Goal: Task Accomplishment & Management: Manage account settings

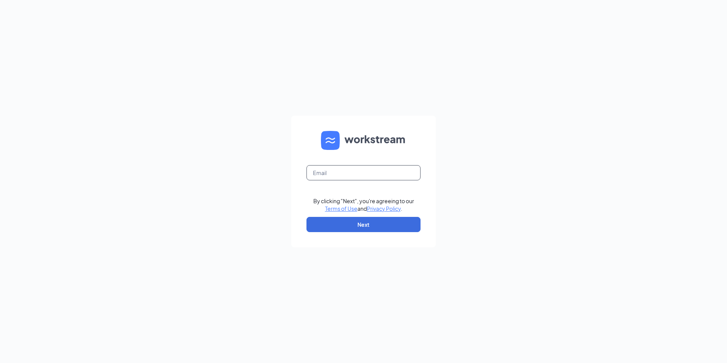
click at [339, 173] on input "text" at bounding box center [364, 172] width 114 height 15
type input "[EMAIL_ADDRESS][DOMAIN_NAME]"
click at [380, 223] on button "Next" at bounding box center [364, 224] width 114 height 15
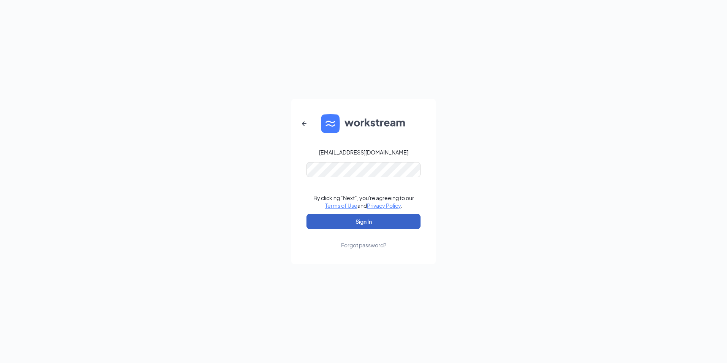
click at [323, 220] on button "Sign In" at bounding box center [364, 221] width 114 height 15
click at [342, 223] on button "Sign In" at bounding box center [364, 221] width 114 height 15
click at [474, 125] on div "gmmauston@bleedblue.net By clicking "Next", you're agreeing to our Terms of Use…" at bounding box center [363, 181] width 727 height 363
click at [392, 225] on button "Sign In" at bounding box center [364, 221] width 114 height 15
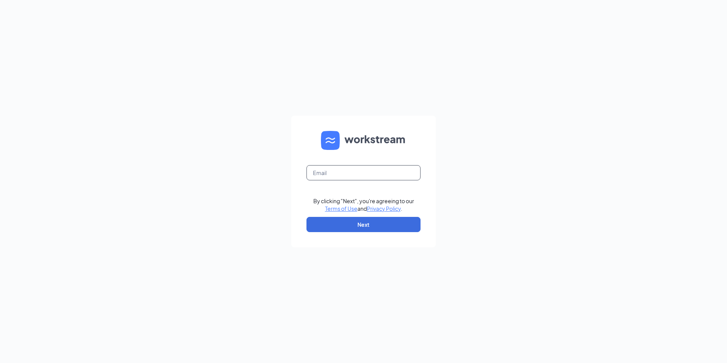
click at [345, 173] on input "text" at bounding box center [364, 172] width 114 height 15
type input "[EMAIL_ADDRESS][DOMAIN_NAME]"
click at [352, 227] on button "Next" at bounding box center [364, 224] width 114 height 15
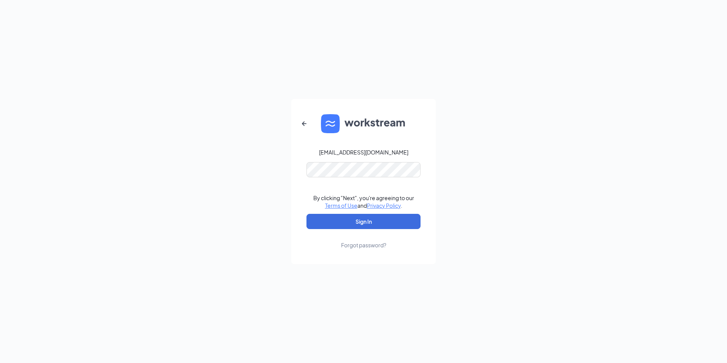
click at [515, 187] on div "gmmauston@bleedblue.net By clicking "Next", you're agreeing to our Terms of Use…" at bounding box center [363, 181] width 727 height 363
click at [339, 223] on button "Sign In" at bounding box center [364, 221] width 114 height 15
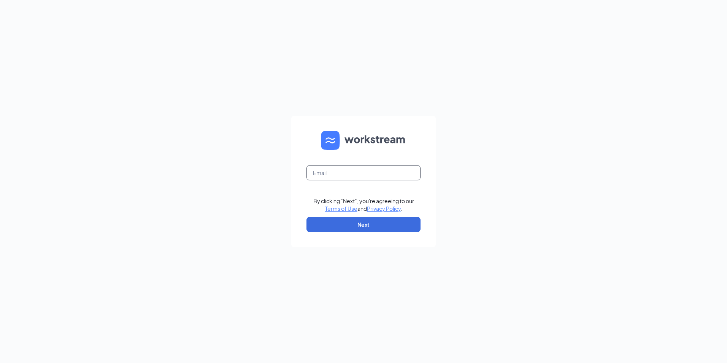
click at [342, 174] on input "text" at bounding box center [364, 172] width 114 height 15
